Goal: Find specific page/section: Find specific page/section

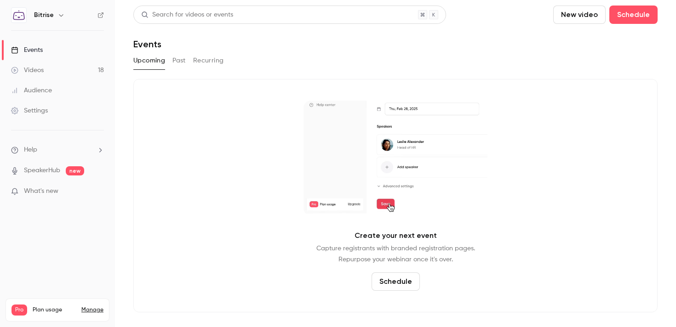
click at [43, 71] on div "Videos" at bounding box center [27, 70] width 33 height 9
